Goal: Navigation & Orientation: Find specific page/section

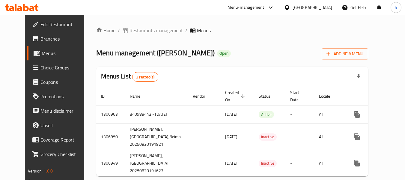
click at [309, 7] on div "[GEOGRAPHIC_DATA]" at bounding box center [313, 7] width 40 height 7
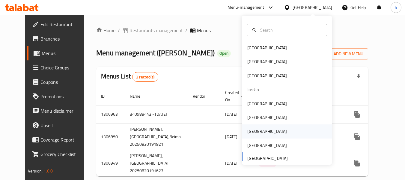
click at [251, 136] on div "Qatar" at bounding box center [267, 131] width 49 height 14
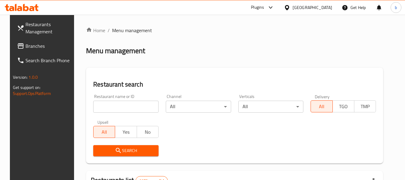
click at [35, 48] on span "Branches" at bounding box center [48, 45] width 47 height 7
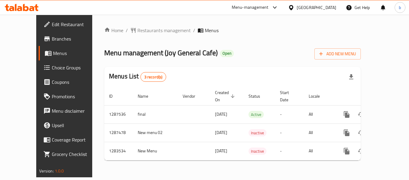
click at [329, 8] on div "Qatar" at bounding box center [317, 7] width 40 height 7
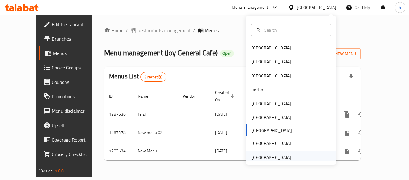
click at [278, 156] on div "United Arab Emirates" at bounding box center [272, 157] width 40 height 7
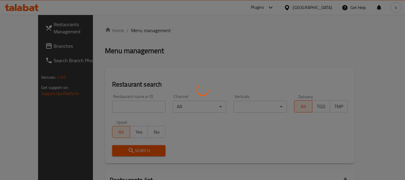
click at [31, 45] on div at bounding box center [202, 90] width 405 height 180
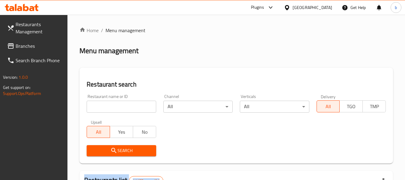
click at [27, 46] on span "Branches" at bounding box center [39, 45] width 47 height 7
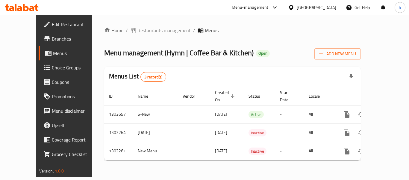
click at [305, 8] on div "[GEOGRAPHIC_DATA]" at bounding box center [317, 7] width 40 height 7
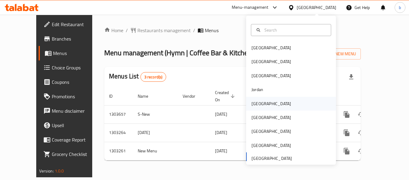
click at [254, 104] on div "[GEOGRAPHIC_DATA]" at bounding box center [272, 103] width 40 height 7
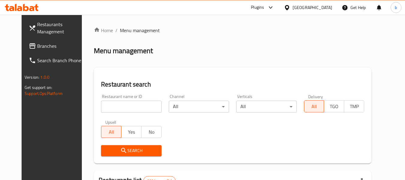
click at [37, 46] on span "Branches" at bounding box center [60, 45] width 47 height 7
